Goal: Transaction & Acquisition: Purchase product/service

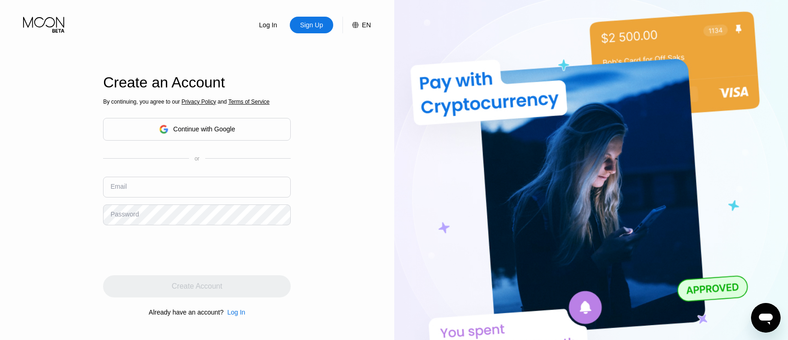
click at [150, 188] on input "text" at bounding box center [197, 187] width 188 height 21
paste input "[EMAIL_ADDRESS][DOMAIN_NAME]"
type input "[EMAIL_ADDRESS][DOMAIN_NAME]"
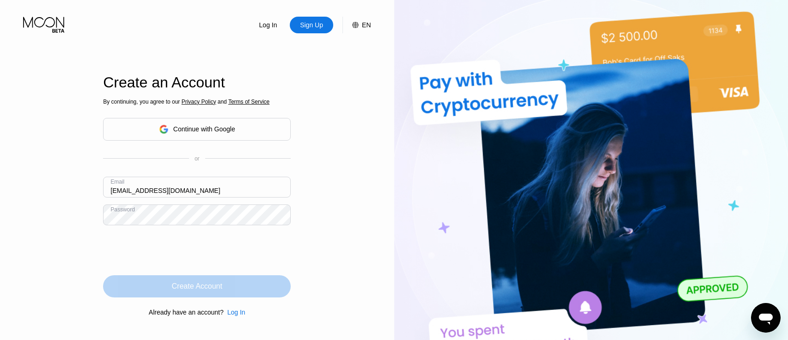
click at [216, 288] on div "Create Account" at bounding box center [197, 286] width 50 height 9
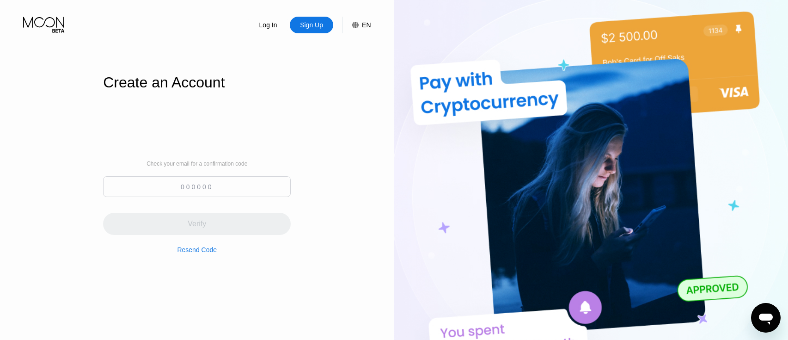
click at [172, 185] on input at bounding box center [197, 186] width 188 height 21
paste input "860968"
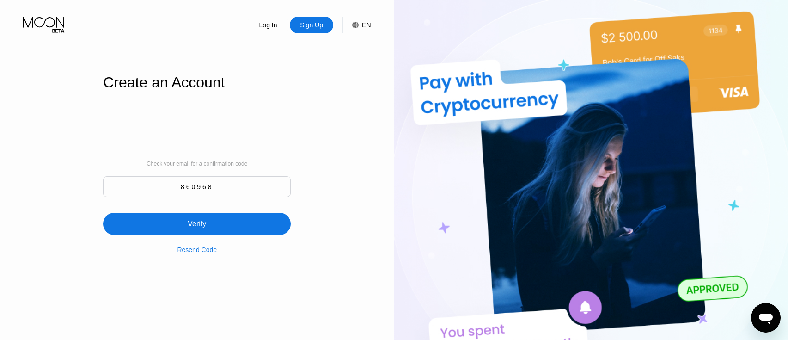
type input "860968"
click at [196, 228] on div "Verify" at bounding box center [197, 223] width 18 height 9
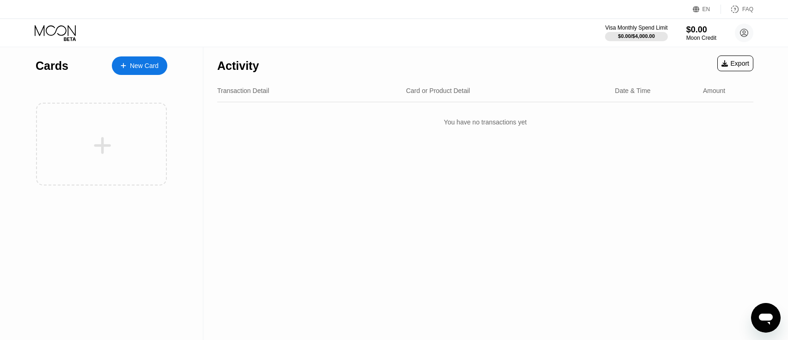
click at [154, 64] on div "New Card" at bounding box center [144, 66] width 29 height 8
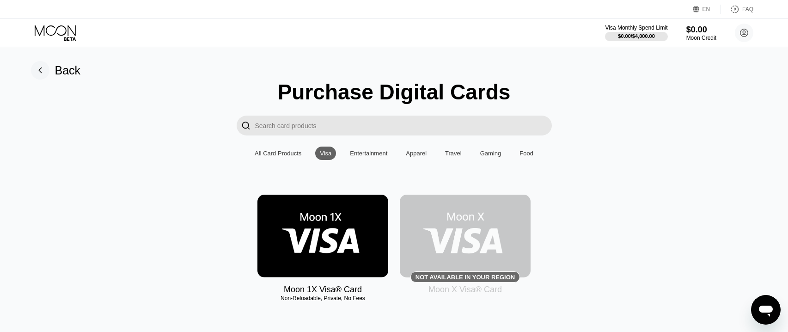
click at [278, 157] on div "All Card Products" at bounding box center [278, 153] width 47 height 7
click at [276, 157] on div "All Card Products" at bounding box center [278, 153] width 47 height 7
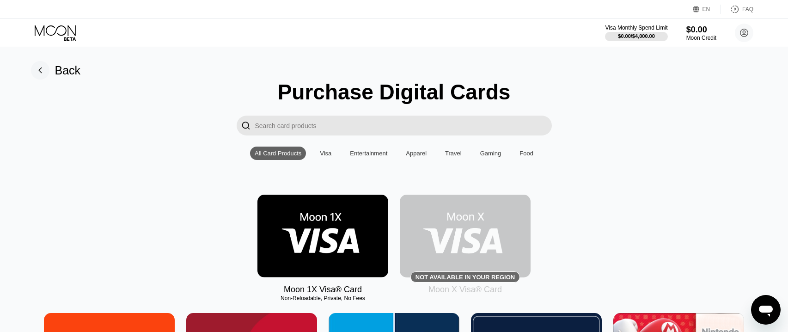
click at [265, 157] on div "All Card Products" at bounding box center [278, 153] width 47 height 7
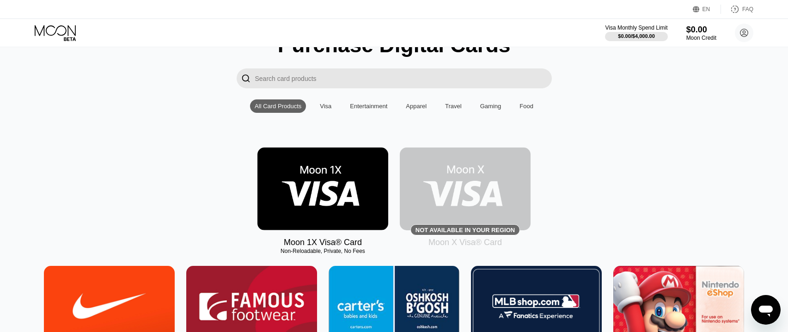
scroll to position [94, 0]
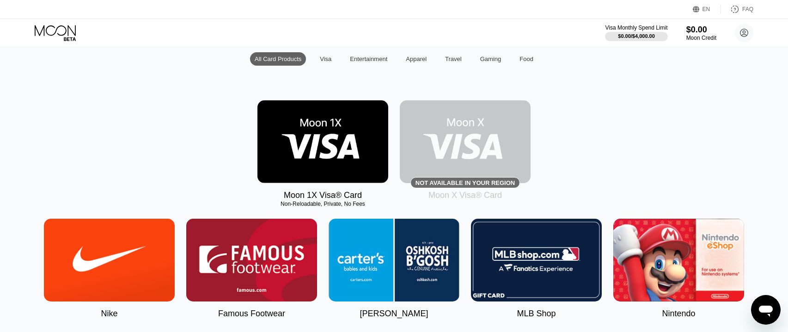
click at [318, 141] on img at bounding box center [322, 141] width 131 height 83
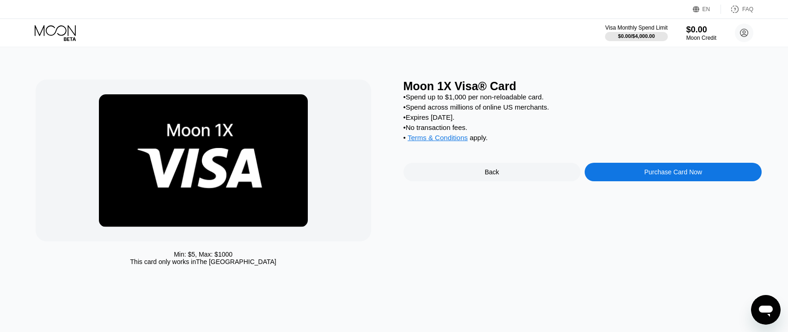
click at [635, 177] on div "Purchase Card Now" at bounding box center [673, 172] width 177 height 18
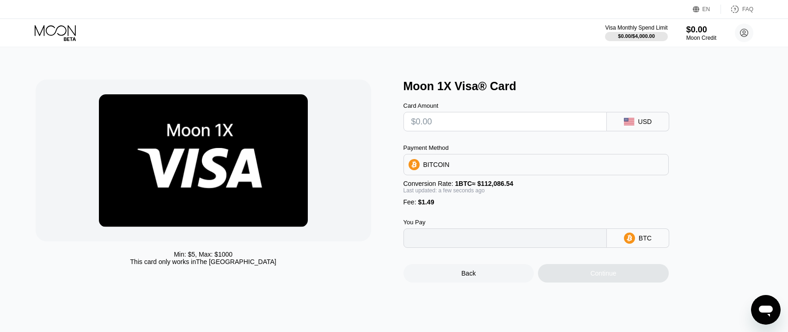
type input "0"
click at [552, 126] on input "text" at bounding box center [505, 121] width 188 height 18
type input "$40"
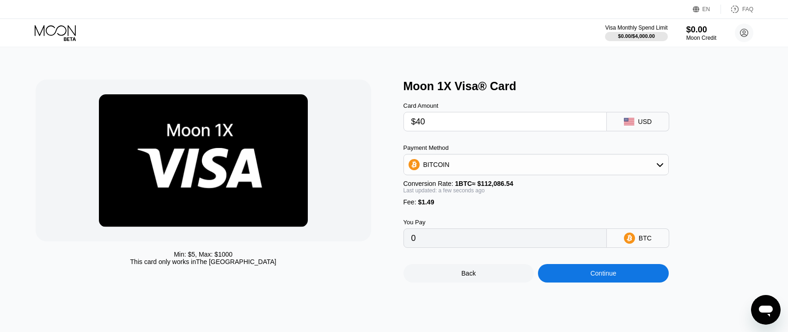
type input "0.00037017"
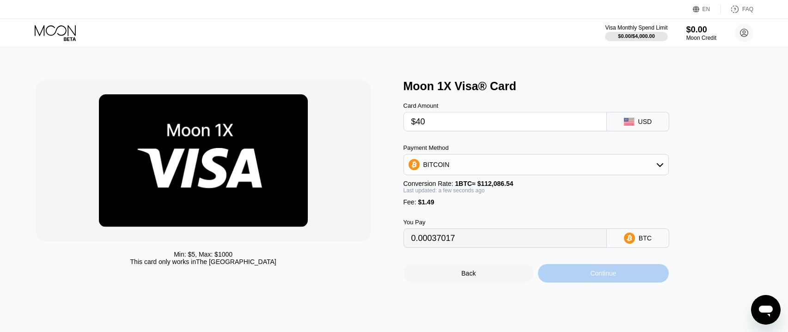
click at [584, 282] on div "Continue" at bounding box center [603, 273] width 131 height 18
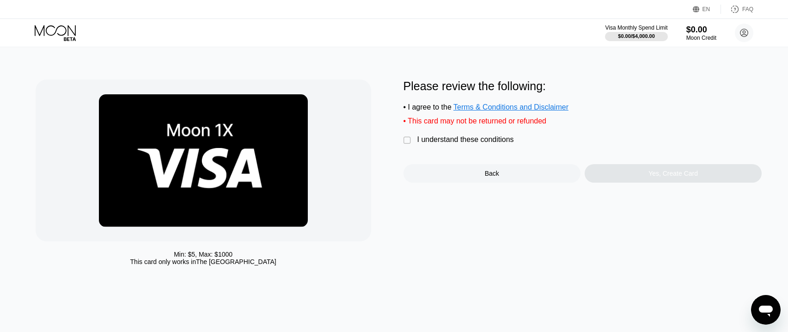
click at [410, 143] on div "" at bounding box center [408, 140] width 9 height 9
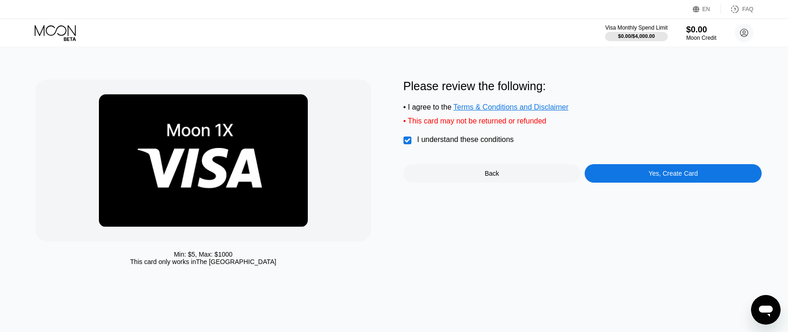
click at [683, 177] on div "Yes, Create Card" at bounding box center [673, 173] width 49 height 7
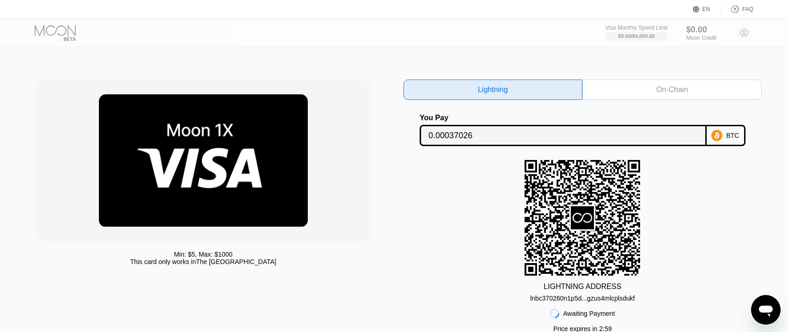
click at [655, 92] on div "On-Chain" at bounding box center [671, 90] width 179 height 20
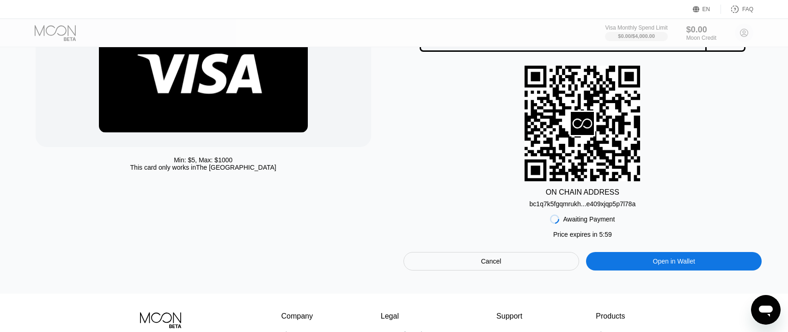
scroll to position [141, 0]
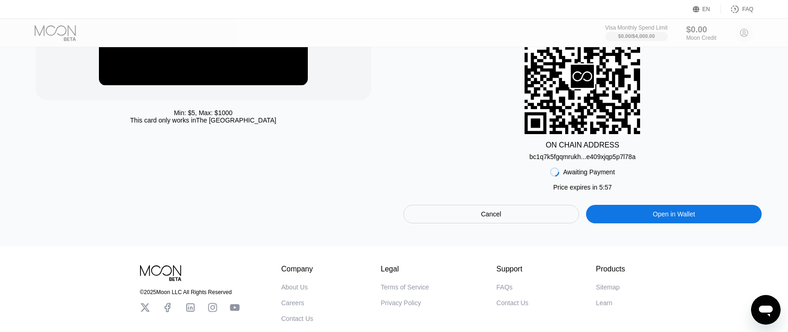
click at [581, 160] on div "bc1q7k5fgqmrukh...e409xjqp5p7l78a" at bounding box center [583, 156] width 106 height 7
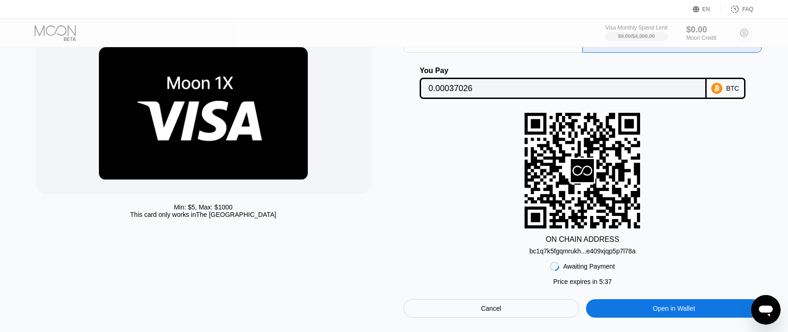
drag, startPoint x: 627, startPoint y: 78, endPoint x: 616, endPoint y: 90, distance: 17.0
click at [627, 77] on div "You Pay 0.00037026" at bounding box center [563, 83] width 287 height 32
click at [614, 92] on input "0.00037026" at bounding box center [563, 88] width 269 height 18
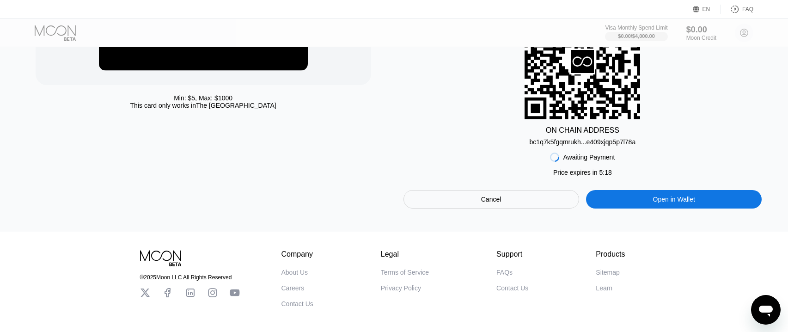
scroll to position [109, 0]
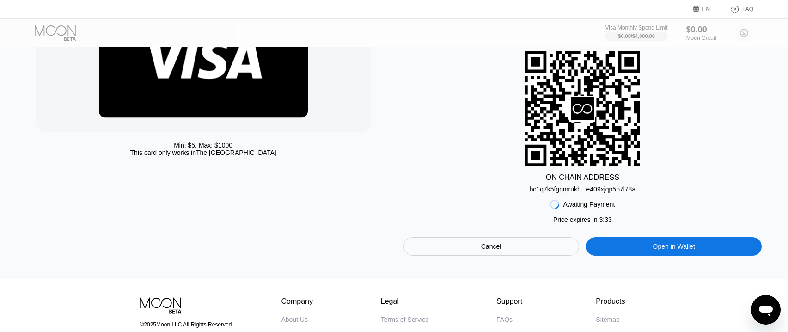
scroll to position [109, 0]
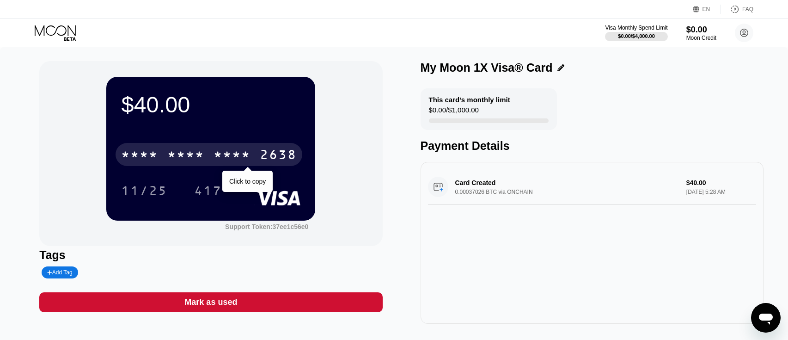
click at [233, 150] on div "* * * * * * * * * * * * 2638" at bounding box center [209, 154] width 187 height 23
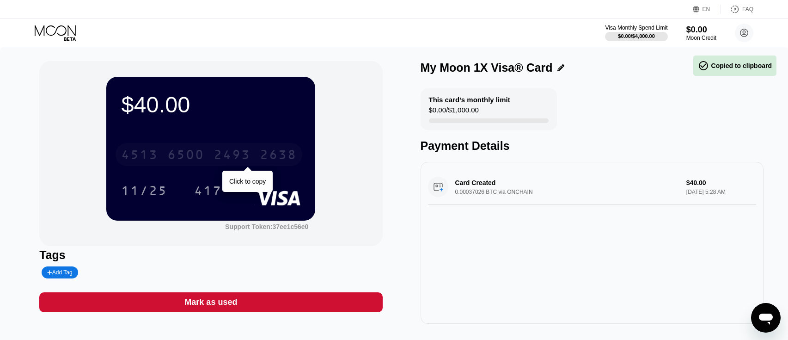
click at [218, 158] on div "2493" at bounding box center [232, 155] width 37 height 15
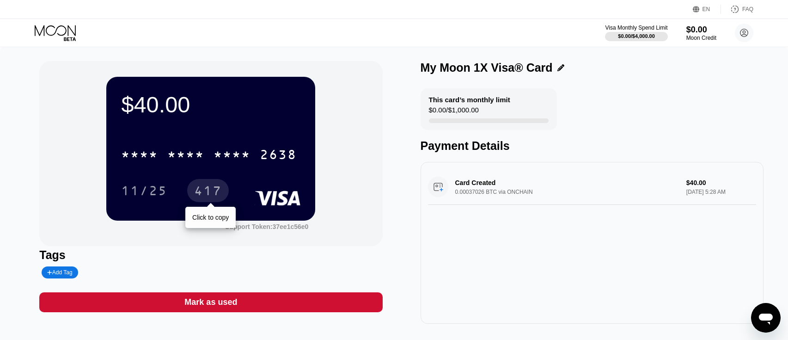
click at [209, 190] on div "417" at bounding box center [208, 191] width 28 height 15
click at [205, 192] on div "417" at bounding box center [208, 191] width 28 height 15
